Goal: Task Accomplishment & Management: Manage account settings

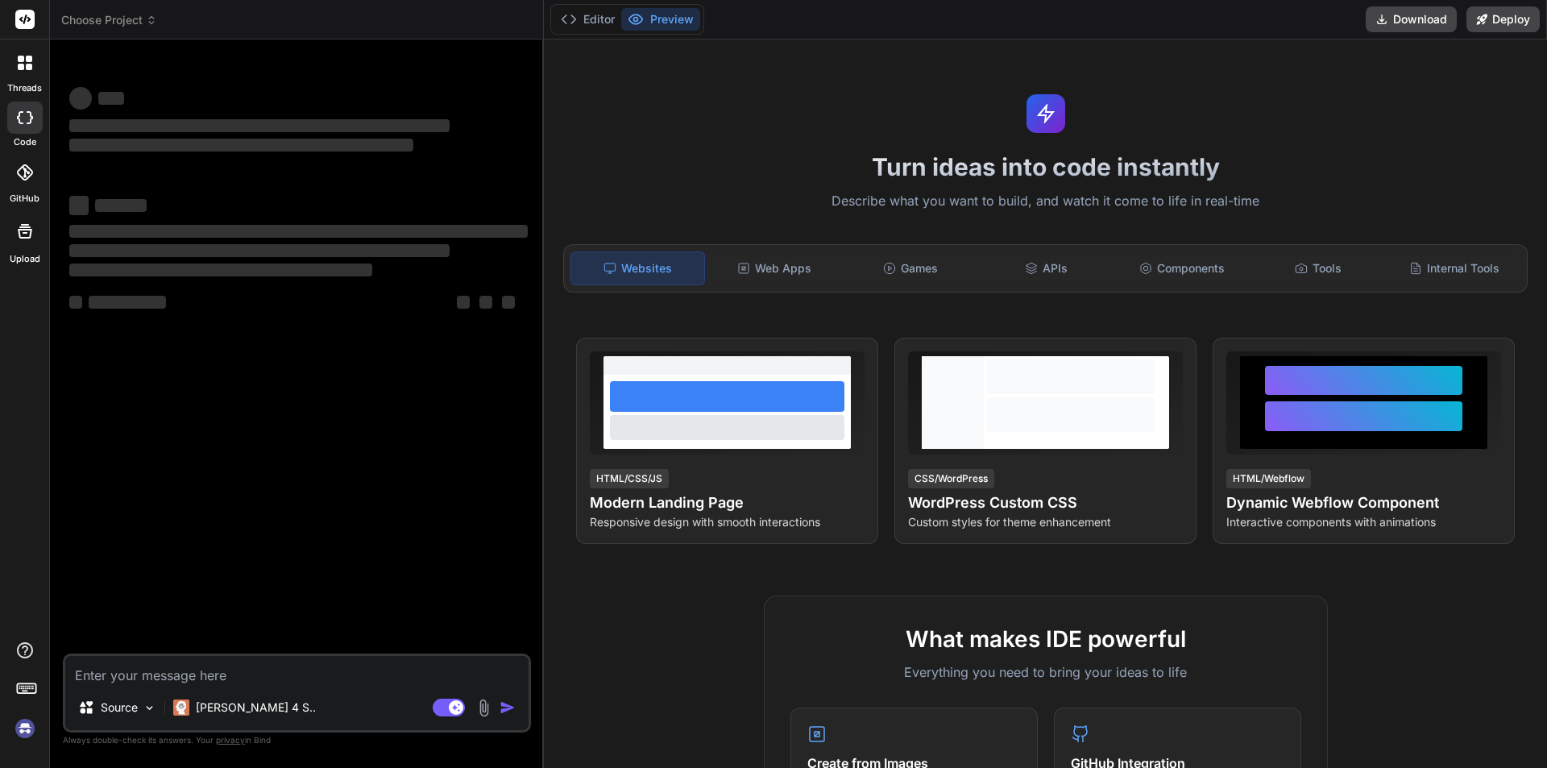
type textarea "x"
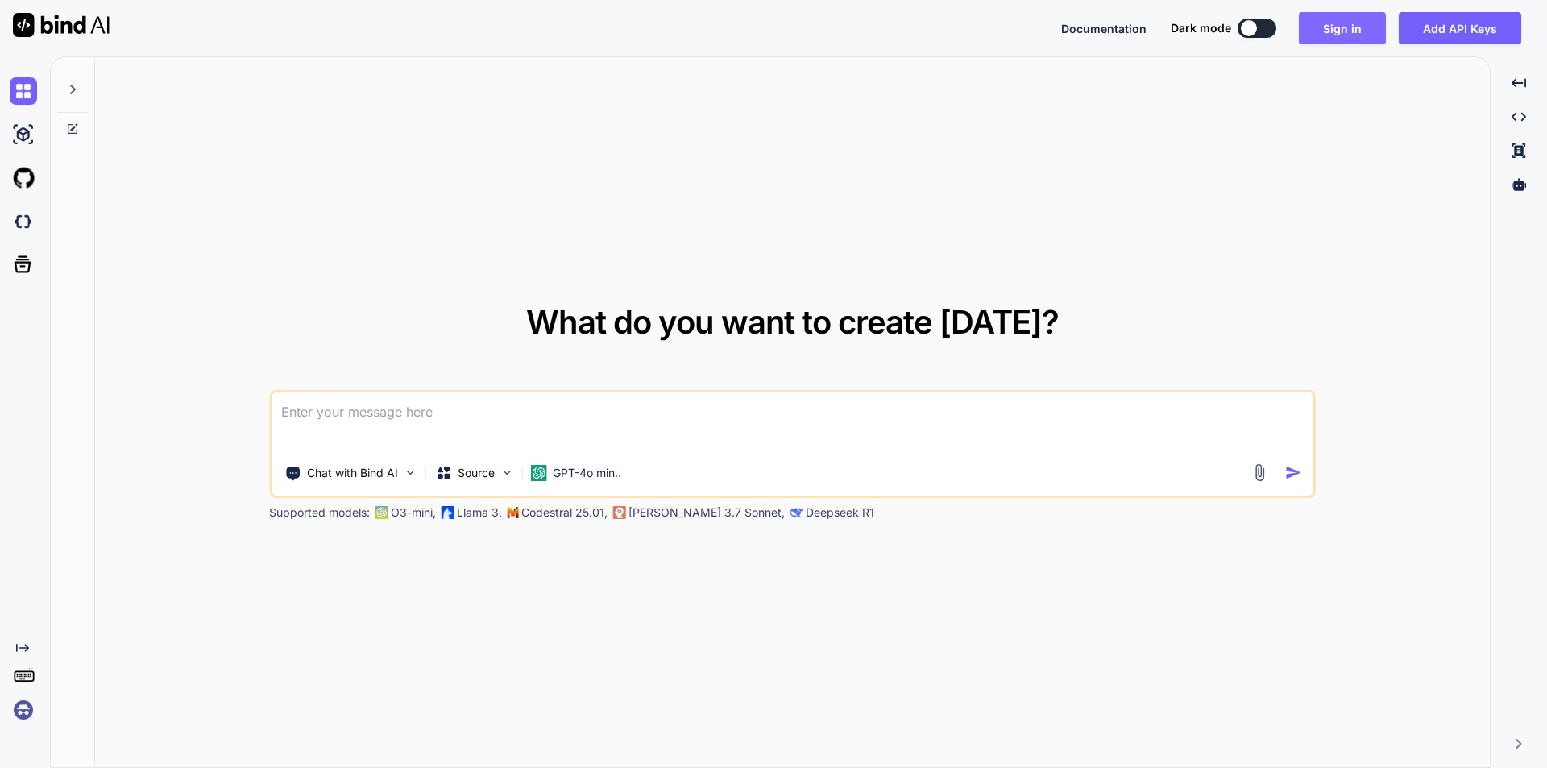
click at [1340, 26] on button "Sign in" at bounding box center [1342, 28] width 87 height 32
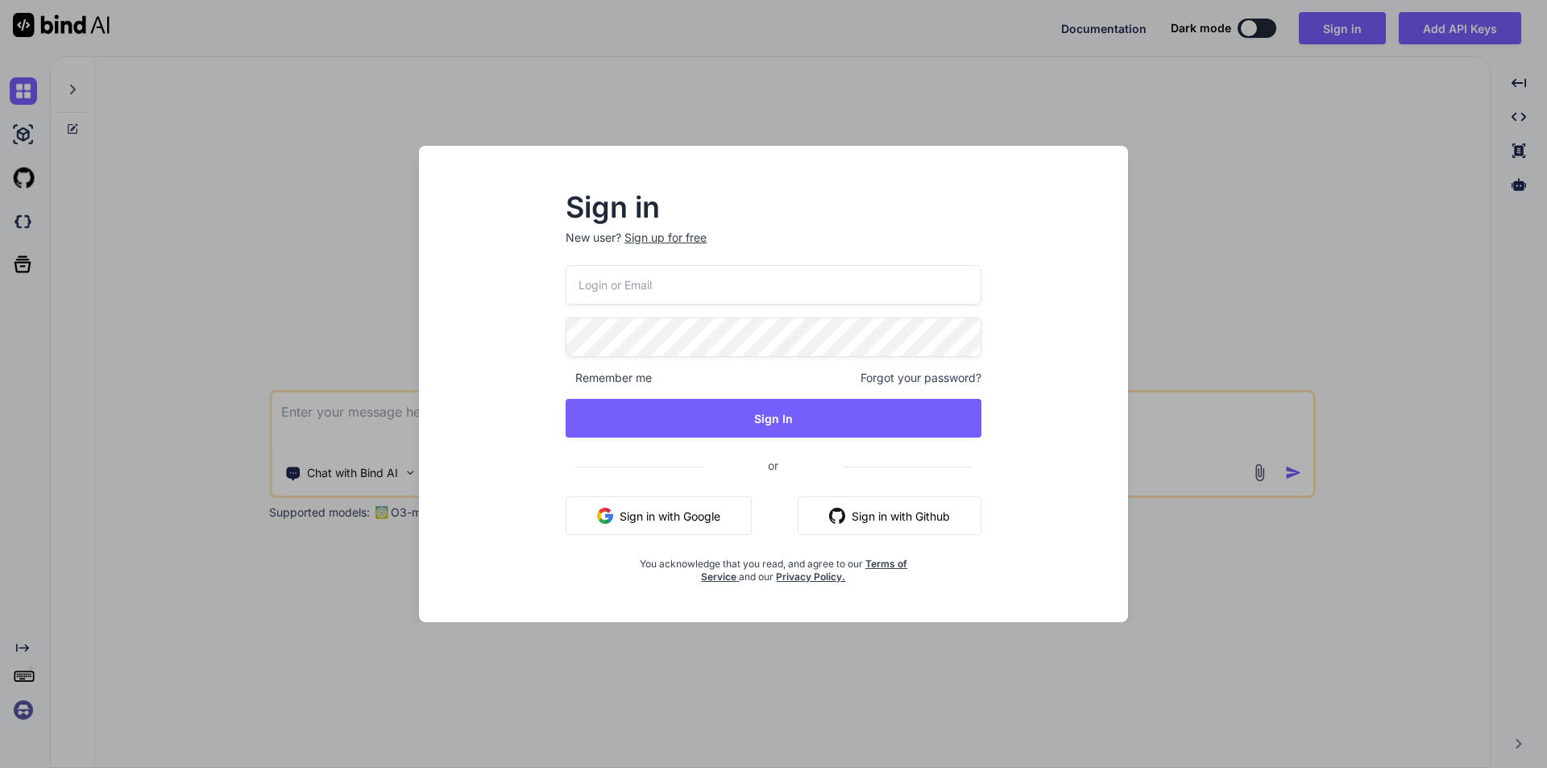
click at [697, 286] on input "email" at bounding box center [774, 284] width 416 height 39
type input "testai@yopmail.com"
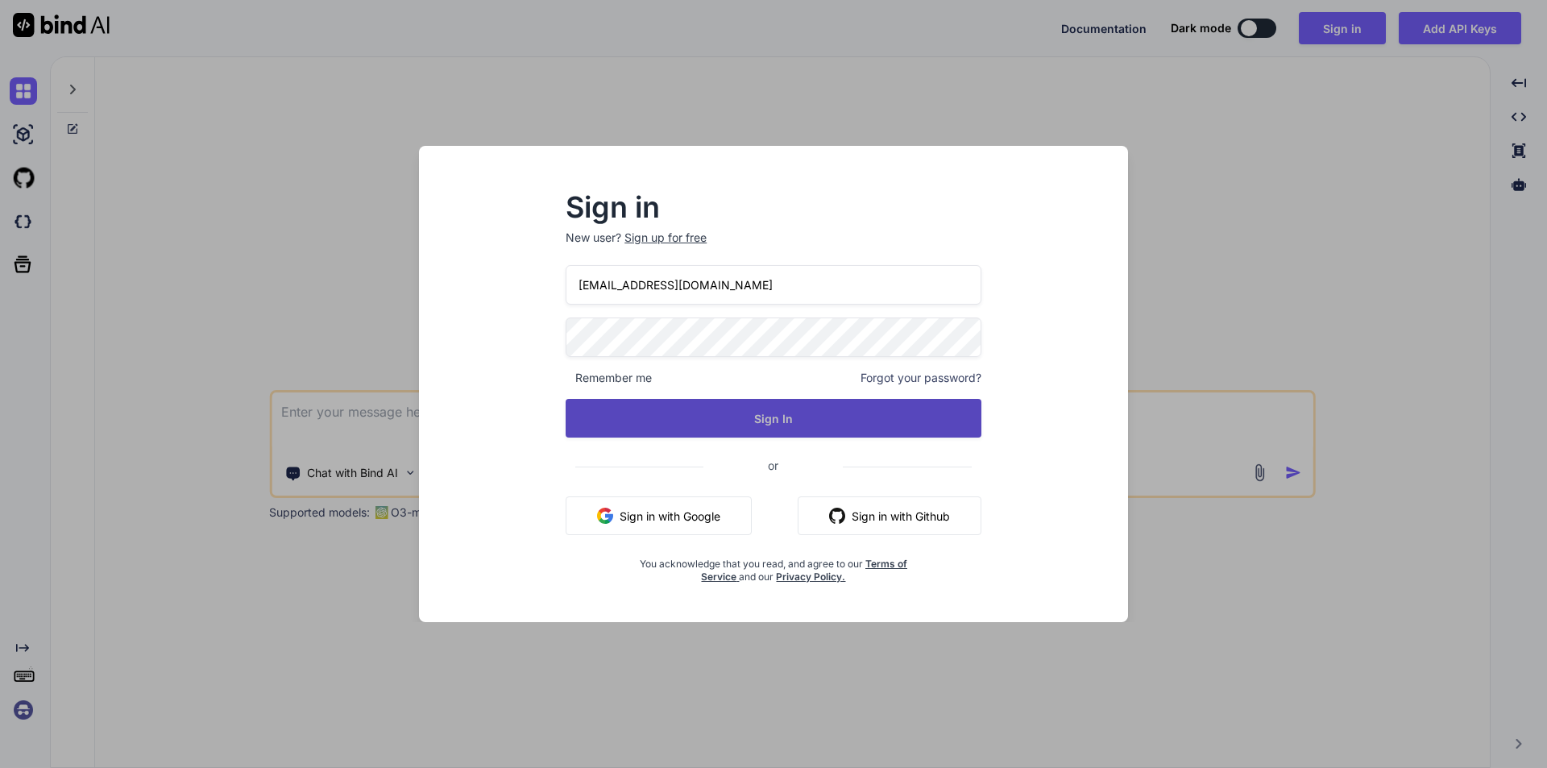
click at [787, 428] on button "Sign In" at bounding box center [774, 418] width 416 height 39
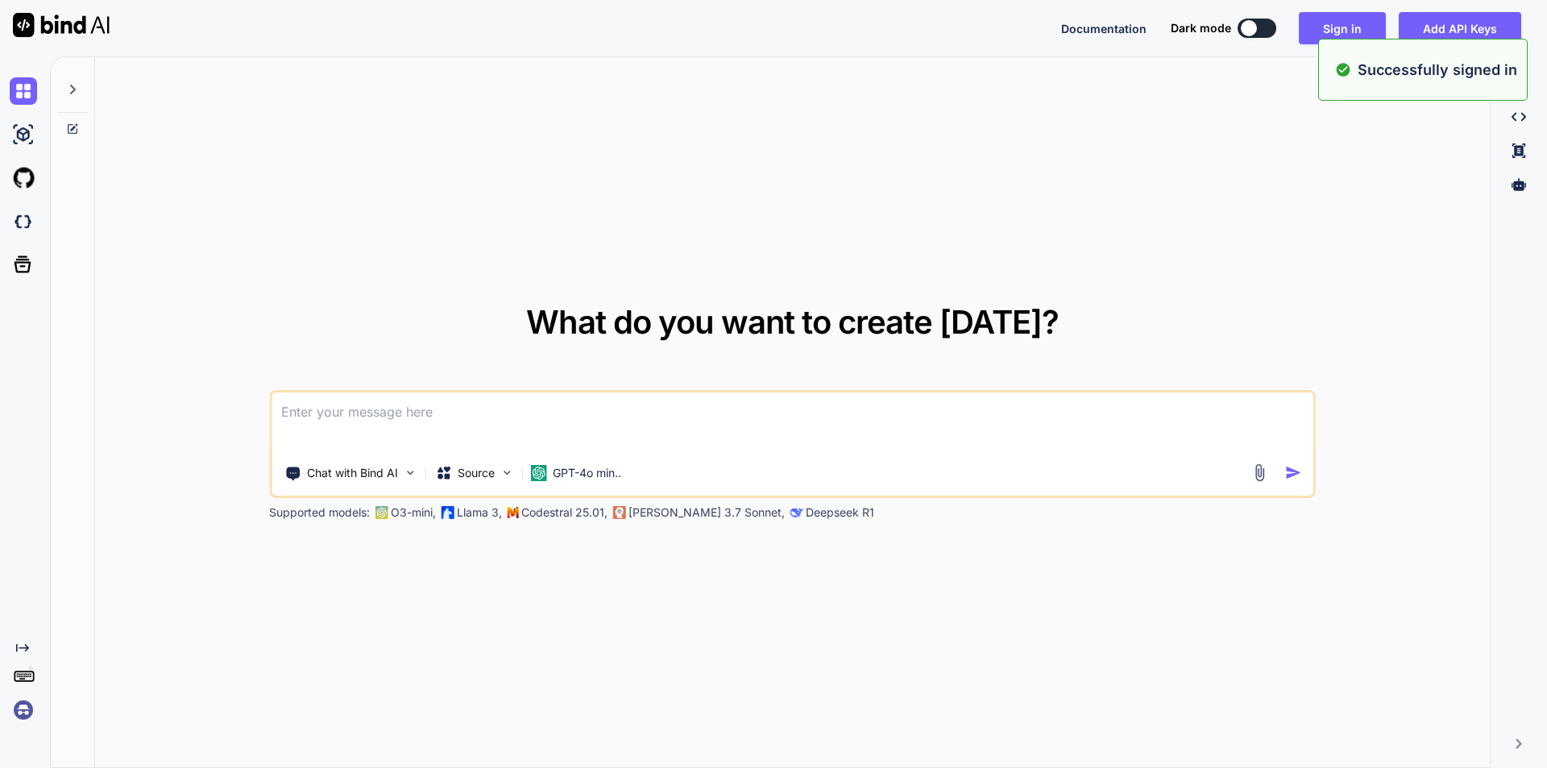
type textarea "x"
click at [1331, 35] on button "Sign in" at bounding box center [1342, 28] width 87 height 32
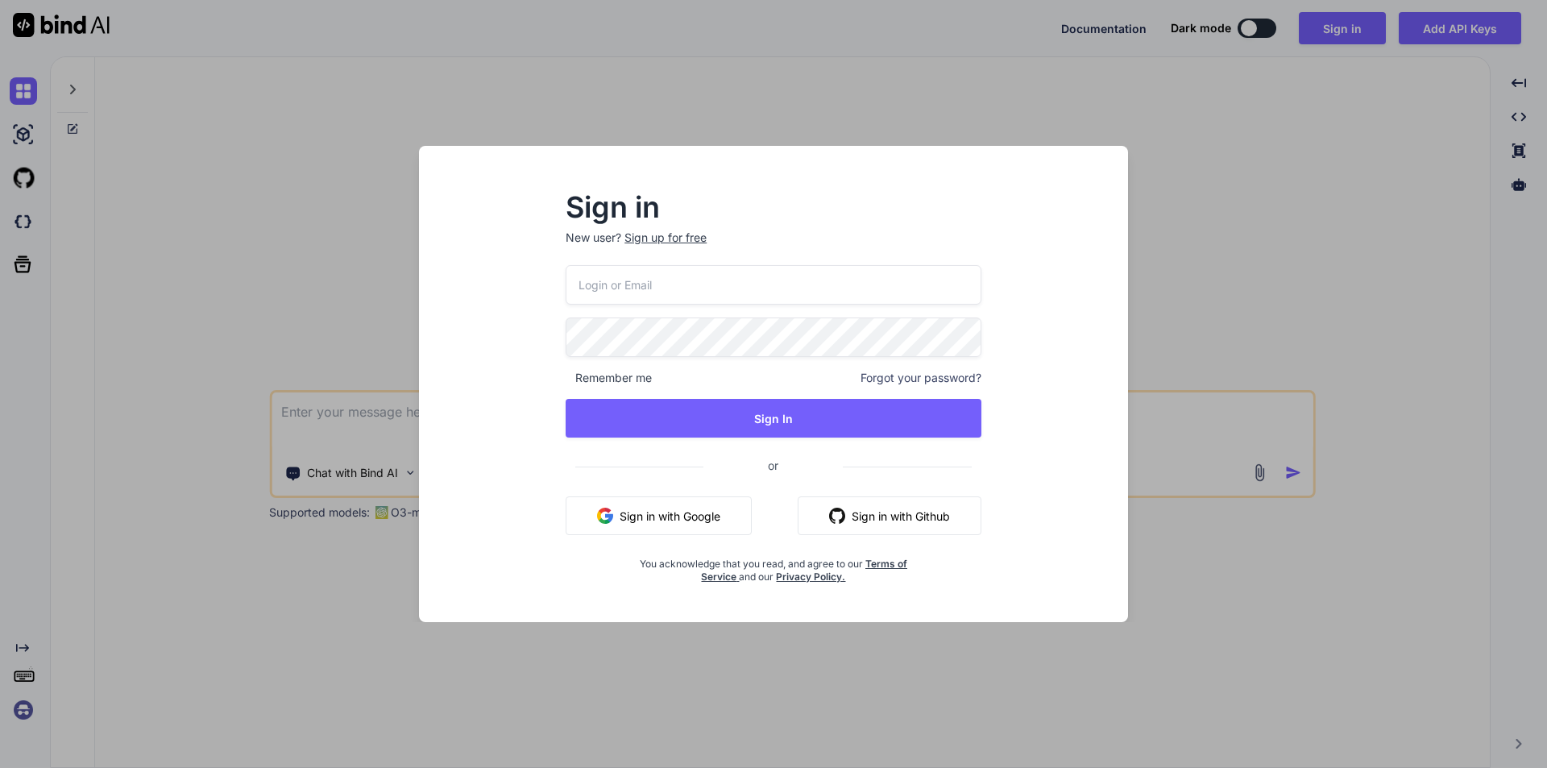
click at [686, 269] on input "email" at bounding box center [774, 284] width 416 height 39
type input "testai@yopmail.com"
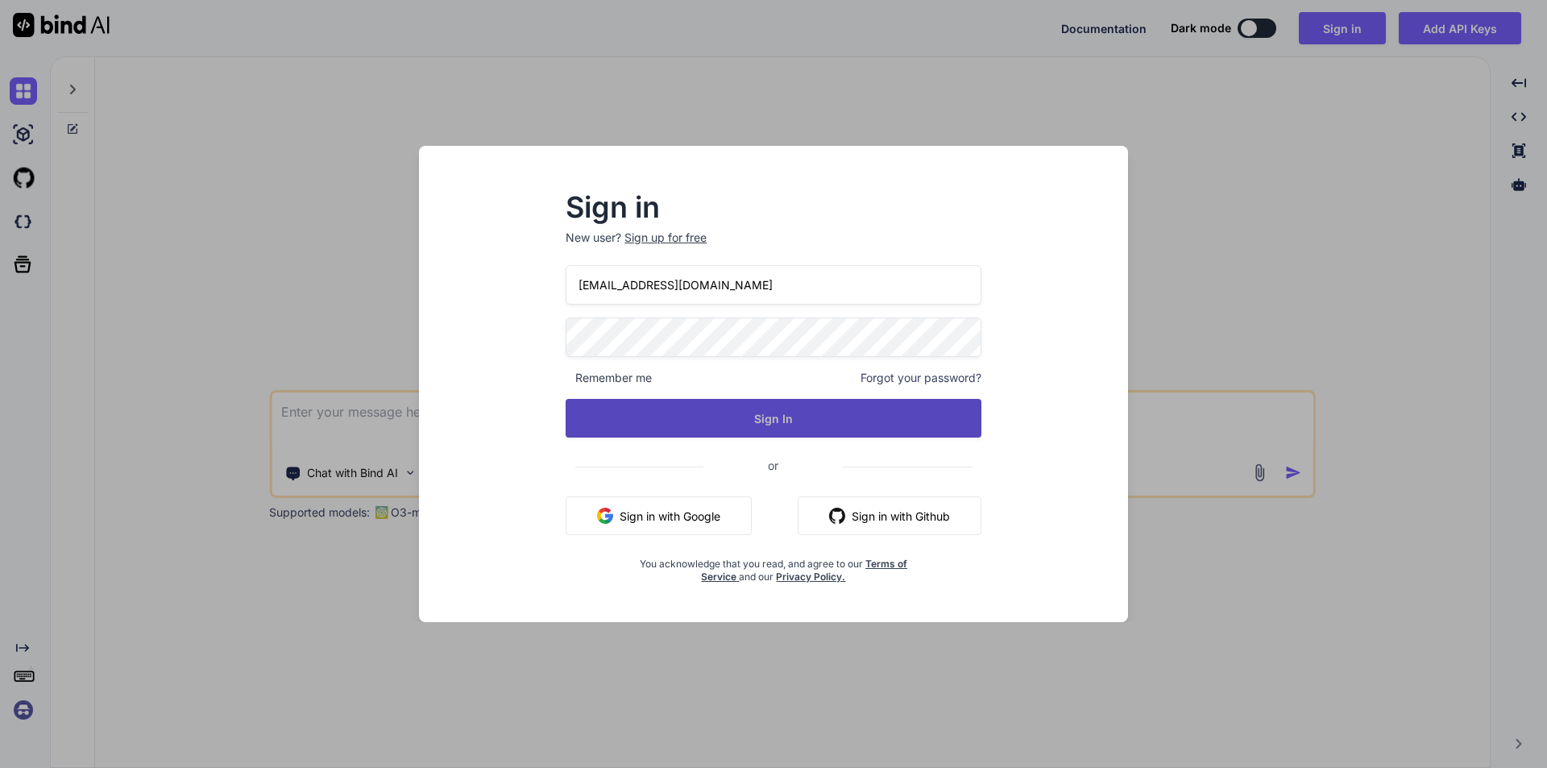
click at [797, 414] on button "Sign In" at bounding box center [774, 418] width 416 height 39
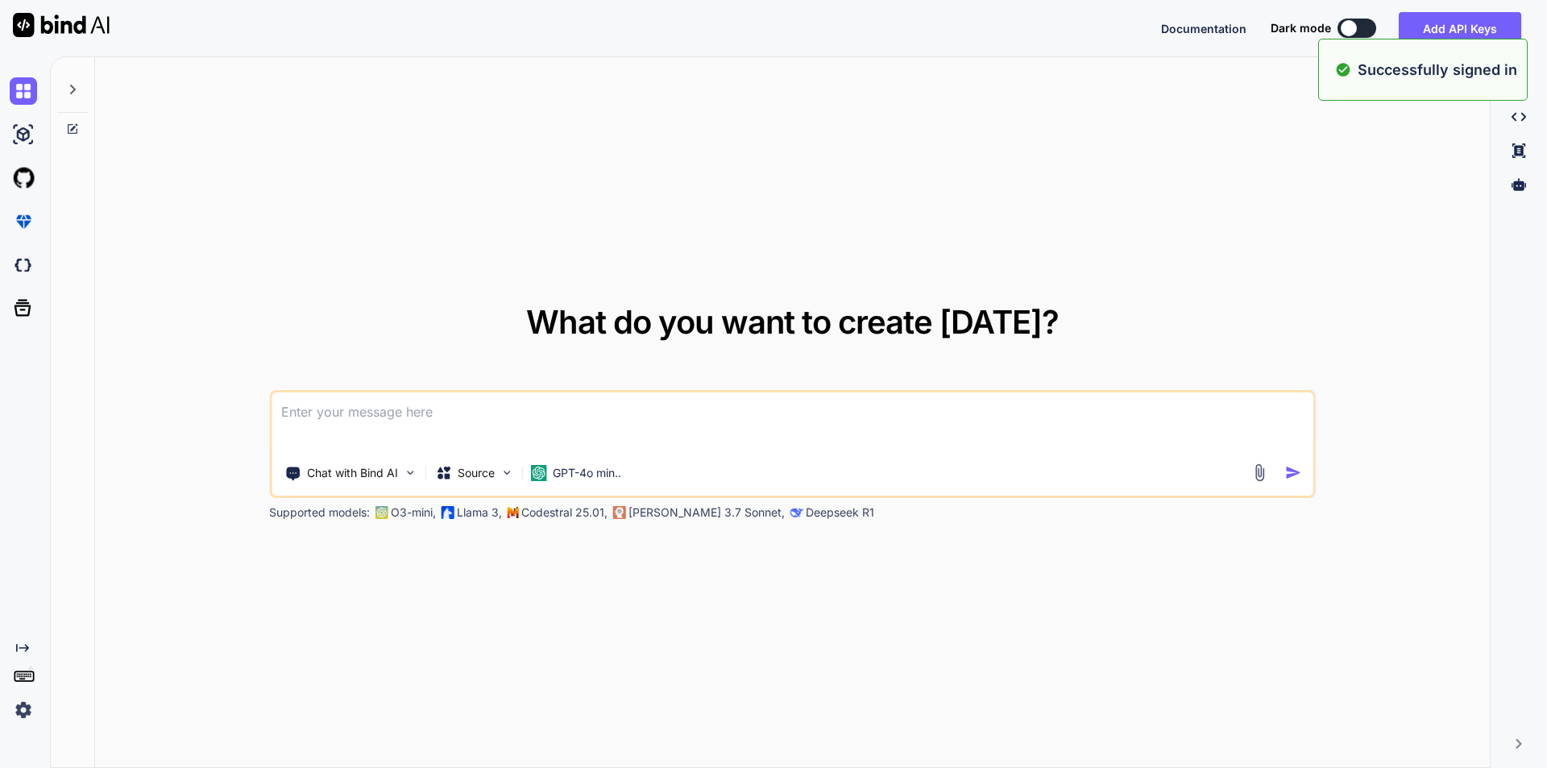
type textarea "x"
